Goal: Information Seeking & Learning: Learn about a topic

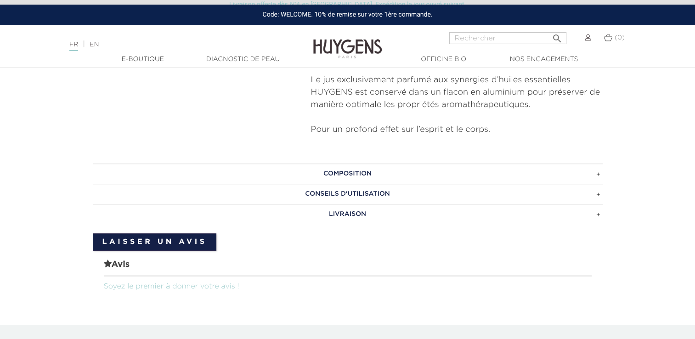
scroll to position [453, 0]
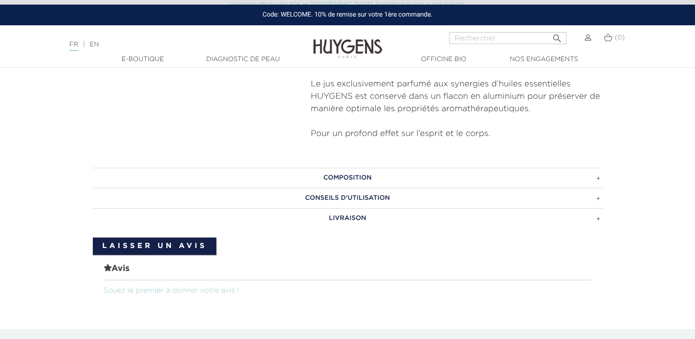
click at [355, 179] on h3 "Composition" at bounding box center [348, 178] width 510 height 20
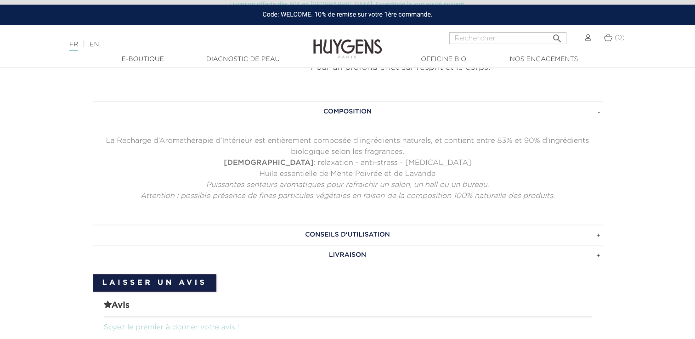
scroll to position [522, 0]
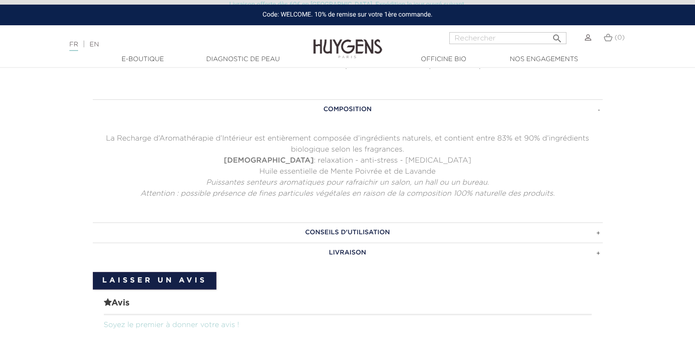
click at [601, 231] on h3 "Conseils d'utilisation" at bounding box center [348, 232] width 510 height 20
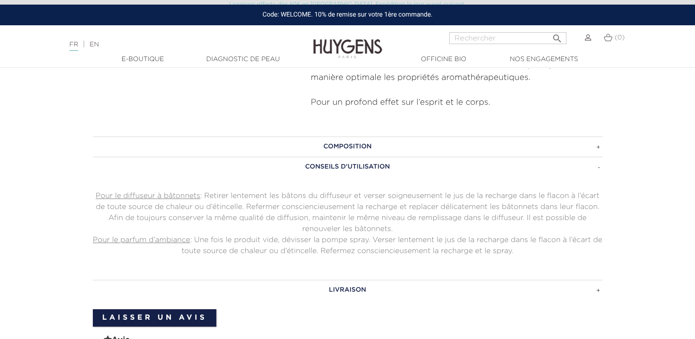
scroll to position [485, 0]
click at [359, 144] on h3 "Composition" at bounding box center [348, 146] width 510 height 20
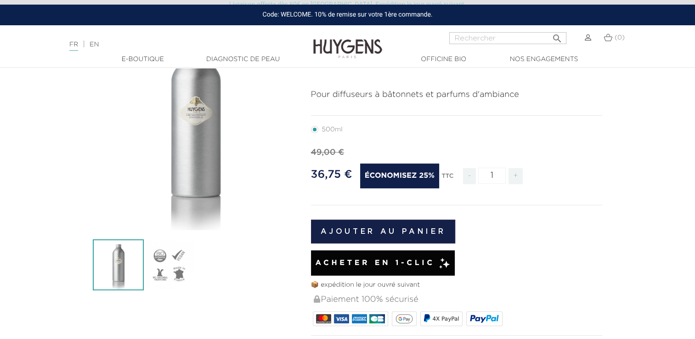
scroll to position [0, 0]
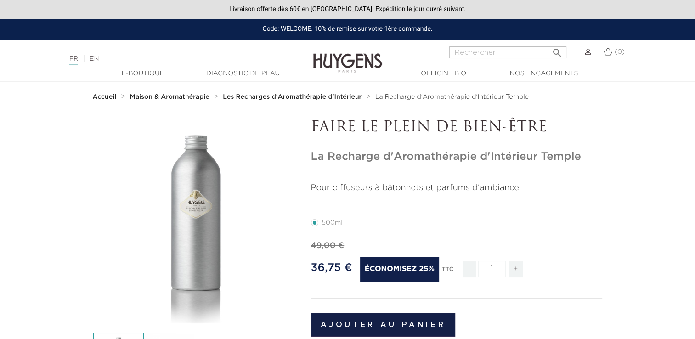
click at [483, 51] on input "Rechercher" at bounding box center [507, 52] width 117 height 12
click at [475, 51] on input "Rechercher" at bounding box center [507, 52] width 117 height 12
paste input "LE PARFUM D'INTERIEUR EN SPRAY"
type input "LE PARFUM D'INTERIEUR EN SPRAY"
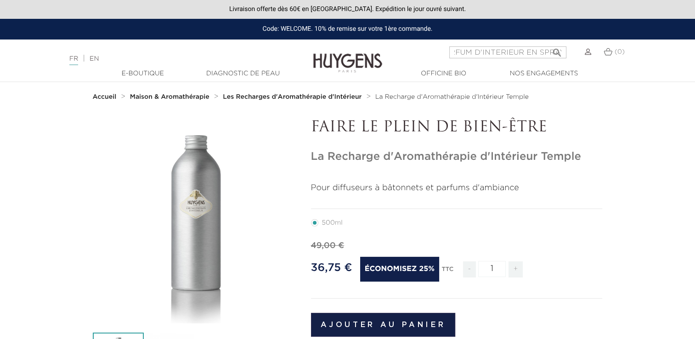
click at [549, 44] on button " Rechercher" at bounding box center [557, 50] width 17 height 12
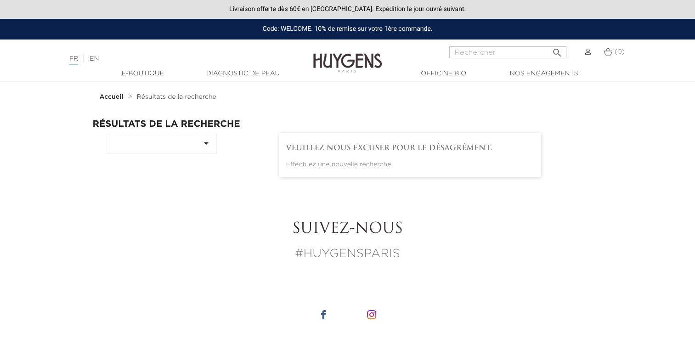
drag, startPoint x: 0, startPoint y: 0, endPoint x: 475, endPoint y: 51, distance: 477.7
click at [475, 51] on input "Rechercher" at bounding box center [507, 52] width 117 height 12
paste input "LE PARFUM D'INTERIEUR EN SPRAY"
drag, startPoint x: 463, startPoint y: 54, endPoint x: 408, endPoint y: 52, distance: 55.2
click at [408, 52] on div "LE PARFUM D'INTERIEUR EN SPRAY  Rechercher (0)" at bounding box center [522, 57] width 232 height 22
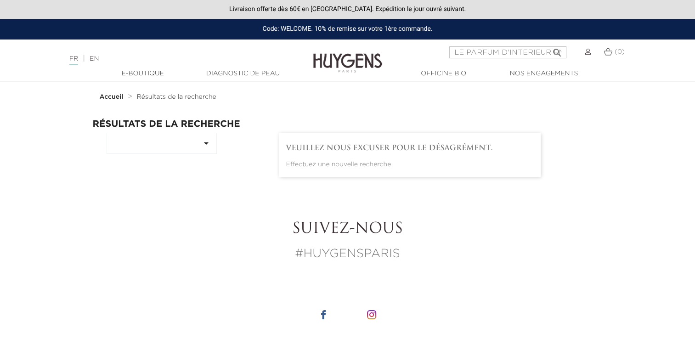
click at [468, 52] on input "LE PARFUM D'INTERIEUR EN SPRAY" at bounding box center [507, 52] width 117 height 12
click at [465, 51] on input "LE PARFUM D'INTERIEUR EN SPRAY" at bounding box center [507, 52] width 117 height 12
drag, startPoint x: 537, startPoint y: 50, endPoint x: 701, endPoint y: 58, distance: 165.1
click at [695, 58] on html "Livraison offerte dès 60€ en France. Expédition le jour ouvré suivant. Code: WE…" at bounding box center [347, 169] width 695 height 339
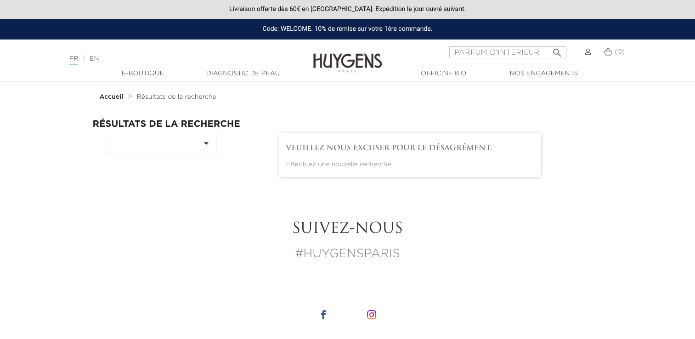
scroll to position [0, 0]
type input "PARFUM D'INTERIEUR"
click at [549, 44] on button " Rechercher" at bounding box center [557, 50] width 17 height 12
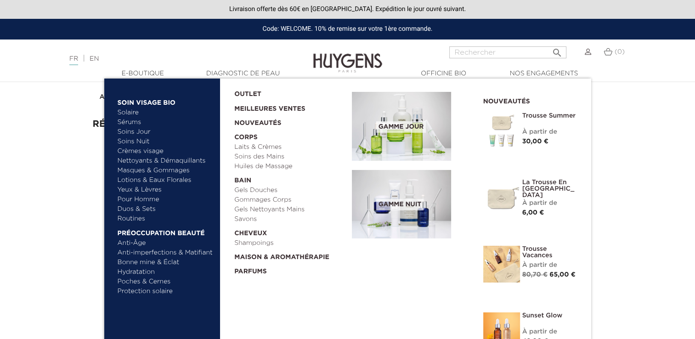
click at [281, 258] on link "  Maison & Aromathérapie" at bounding box center [289, 255] width 111 height 14
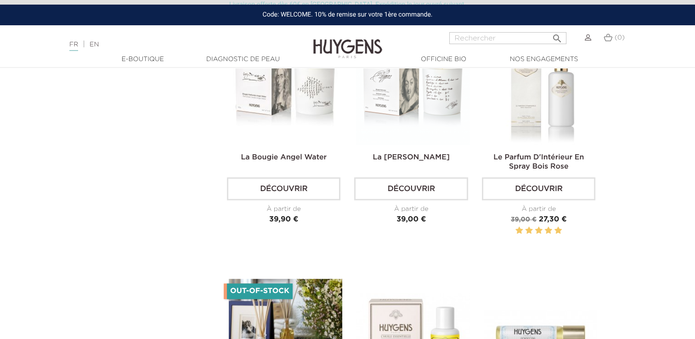
scroll to position [345, 0]
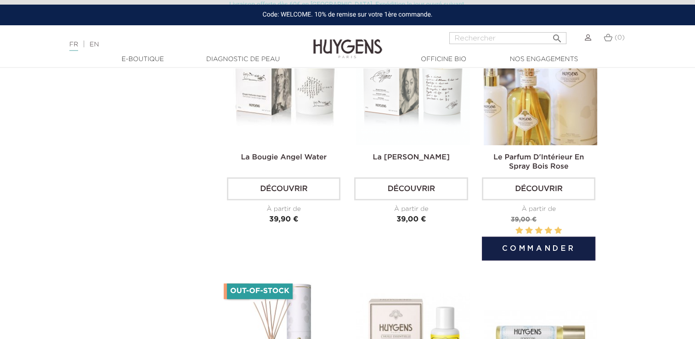
click at [538, 162] on link "Le Parfum D'Intérieur En Spray Bois Rose" at bounding box center [538, 162] width 91 height 17
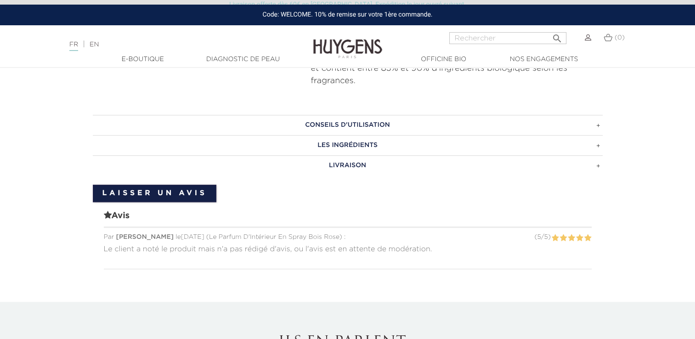
scroll to position [606, 0]
click at [375, 130] on h3 "CONSEILS D'UTILISATION" at bounding box center [348, 125] width 510 height 20
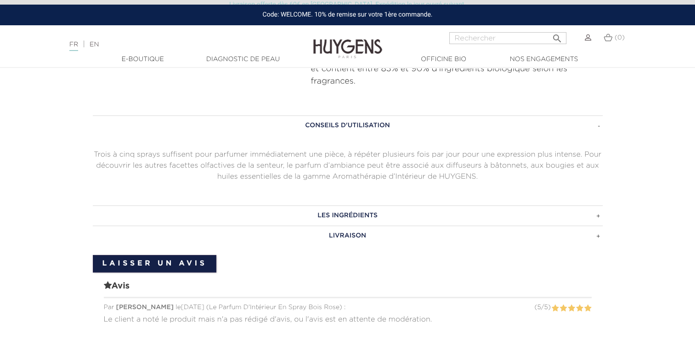
drag, startPoint x: 346, startPoint y: 218, endPoint x: 335, endPoint y: 216, distance: 11.3
click at [335, 216] on h3 "LES INGRÉDIENTS" at bounding box center [348, 215] width 510 height 20
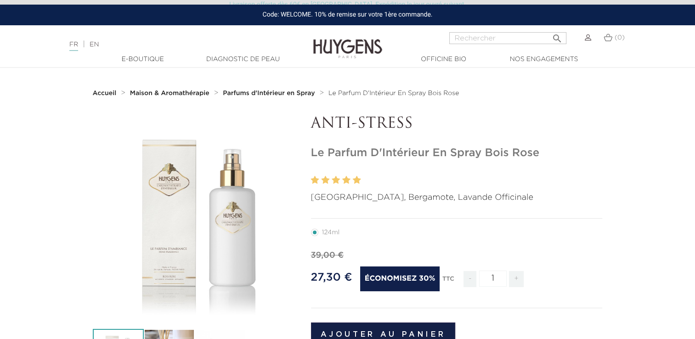
scroll to position [0, 0]
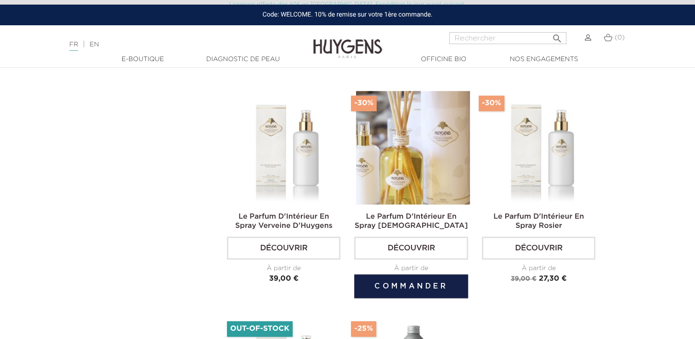
scroll to position [781, 0]
click at [422, 163] on img at bounding box center [412, 147] width 113 height 113
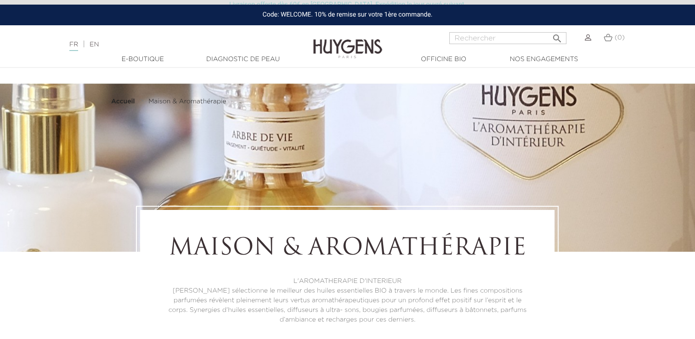
scroll to position [781, 0]
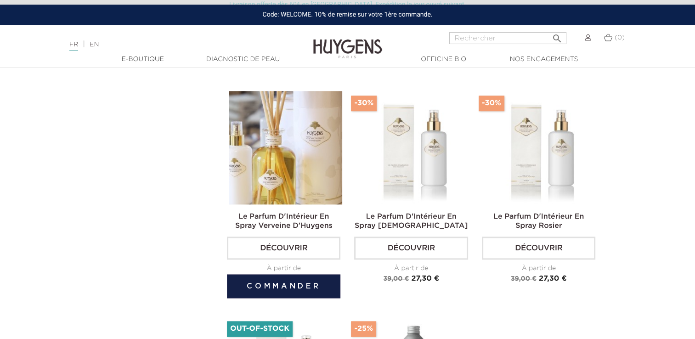
click at [300, 192] on img at bounding box center [285, 147] width 113 height 113
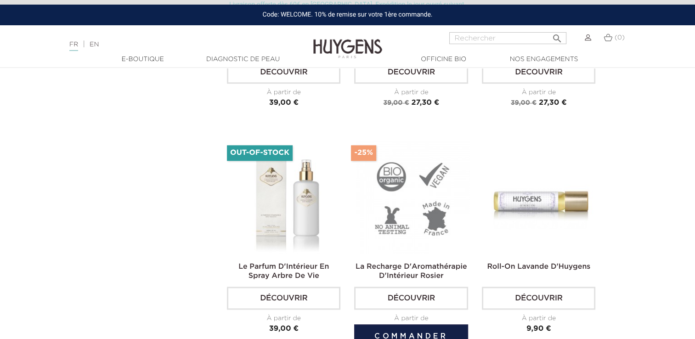
scroll to position [957, 0]
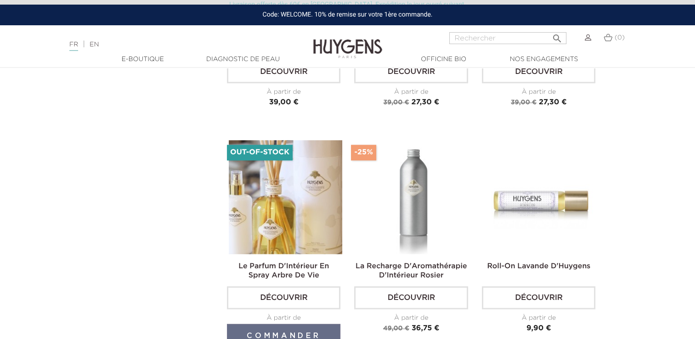
click at [264, 176] on img at bounding box center [285, 196] width 113 height 113
